Goal: Task Accomplishment & Management: Use online tool/utility

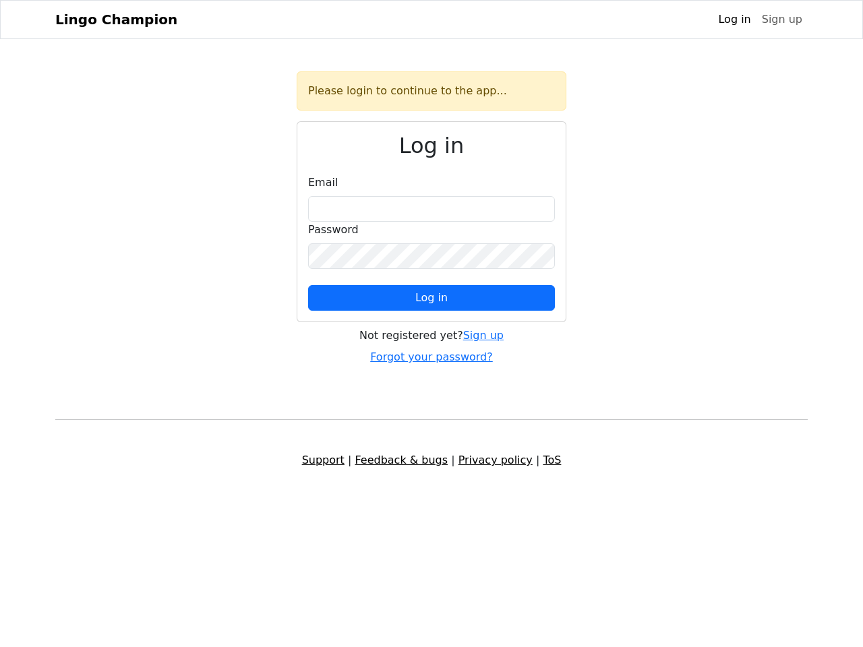
click at [432, 298] on span "Log in" at bounding box center [431, 297] width 32 height 13
